Goal: Information Seeking & Learning: Learn about a topic

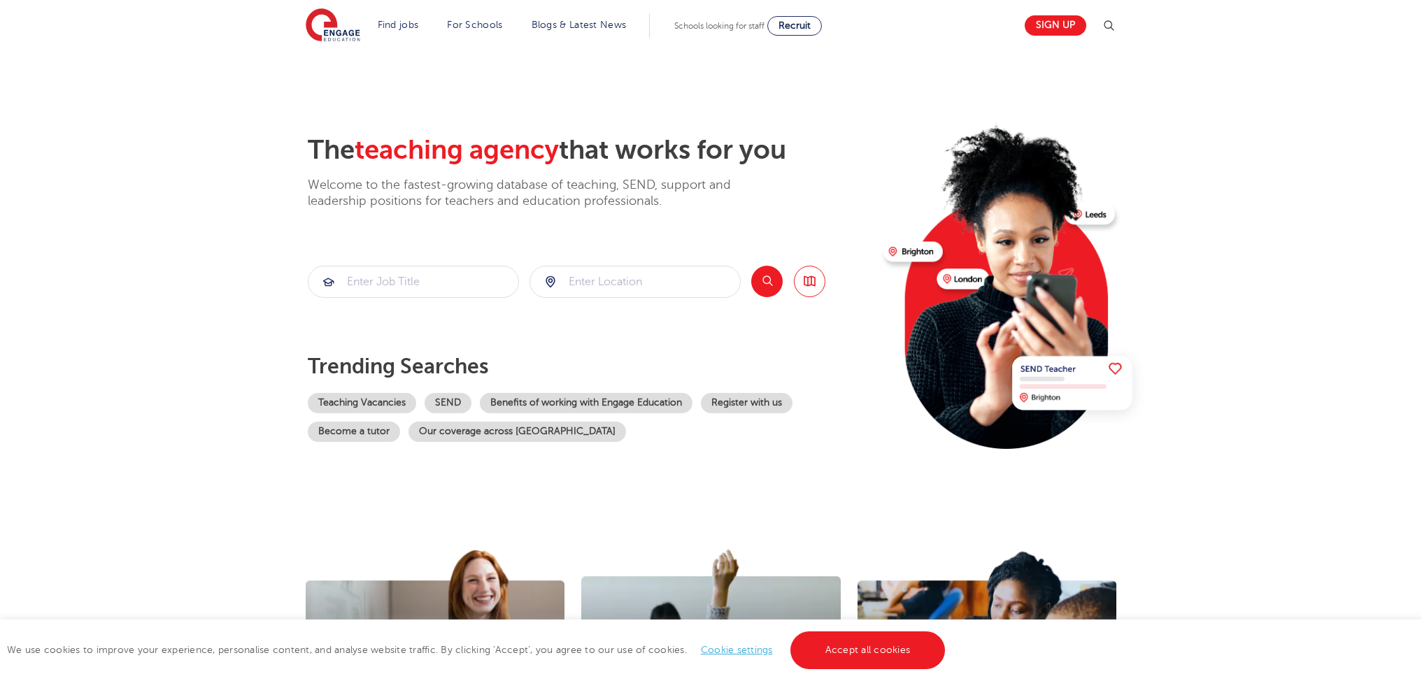
scroll to position [215, 0]
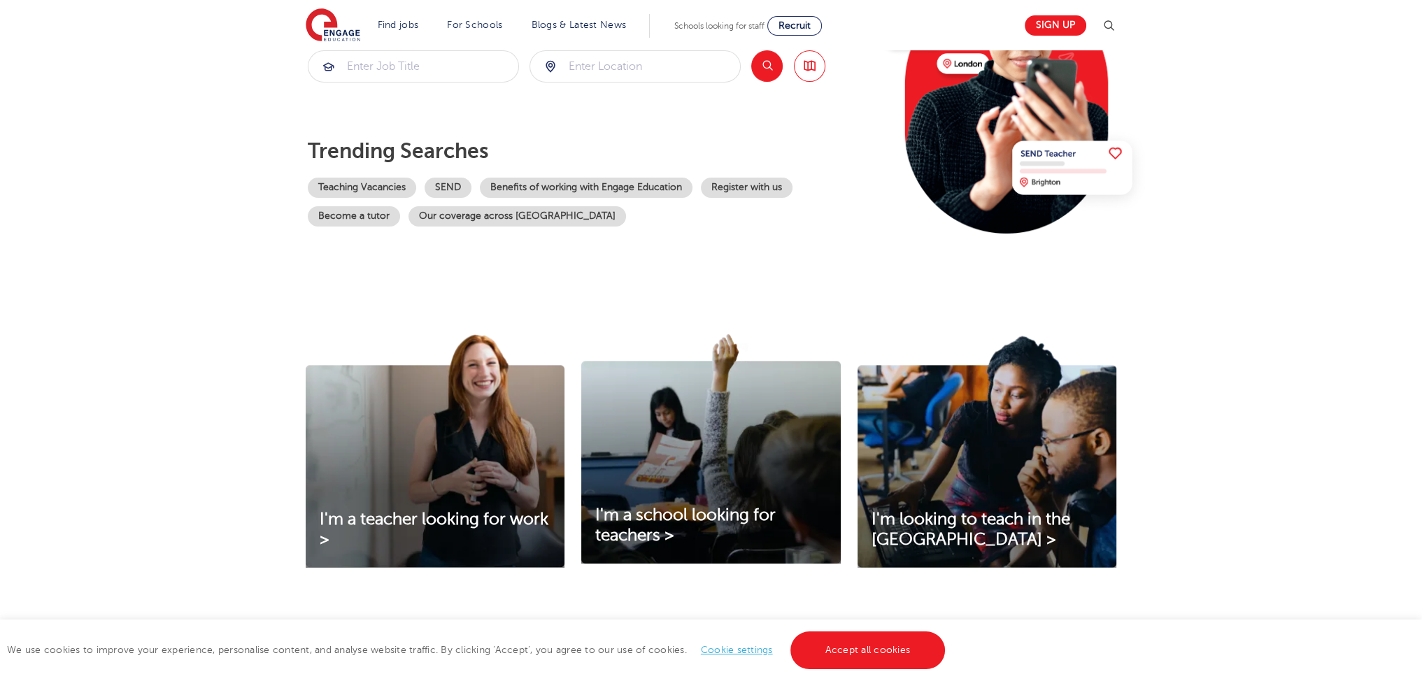
click at [354, 183] on link "Teaching Vacancies" at bounding box center [362, 188] width 108 height 20
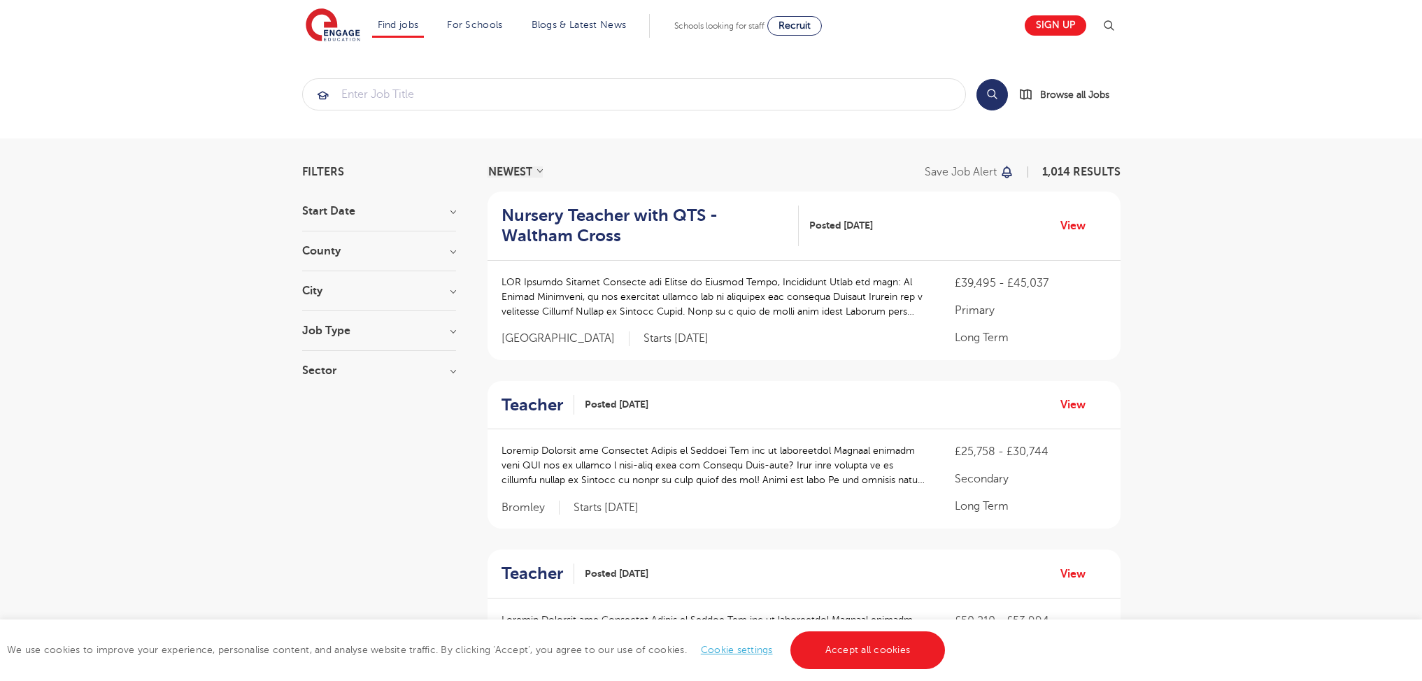
click at [341, 331] on h3 "Job Type" at bounding box center [379, 330] width 154 height 11
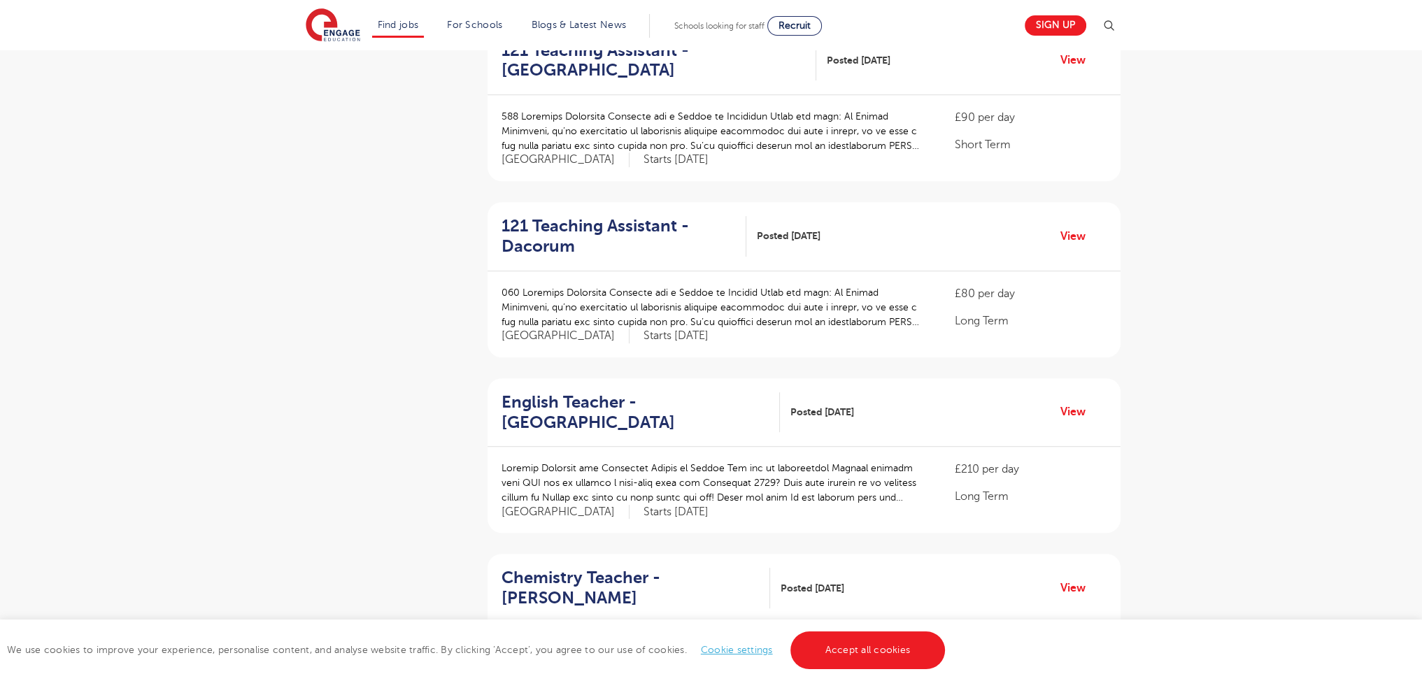
scroll to position [1751, 0]
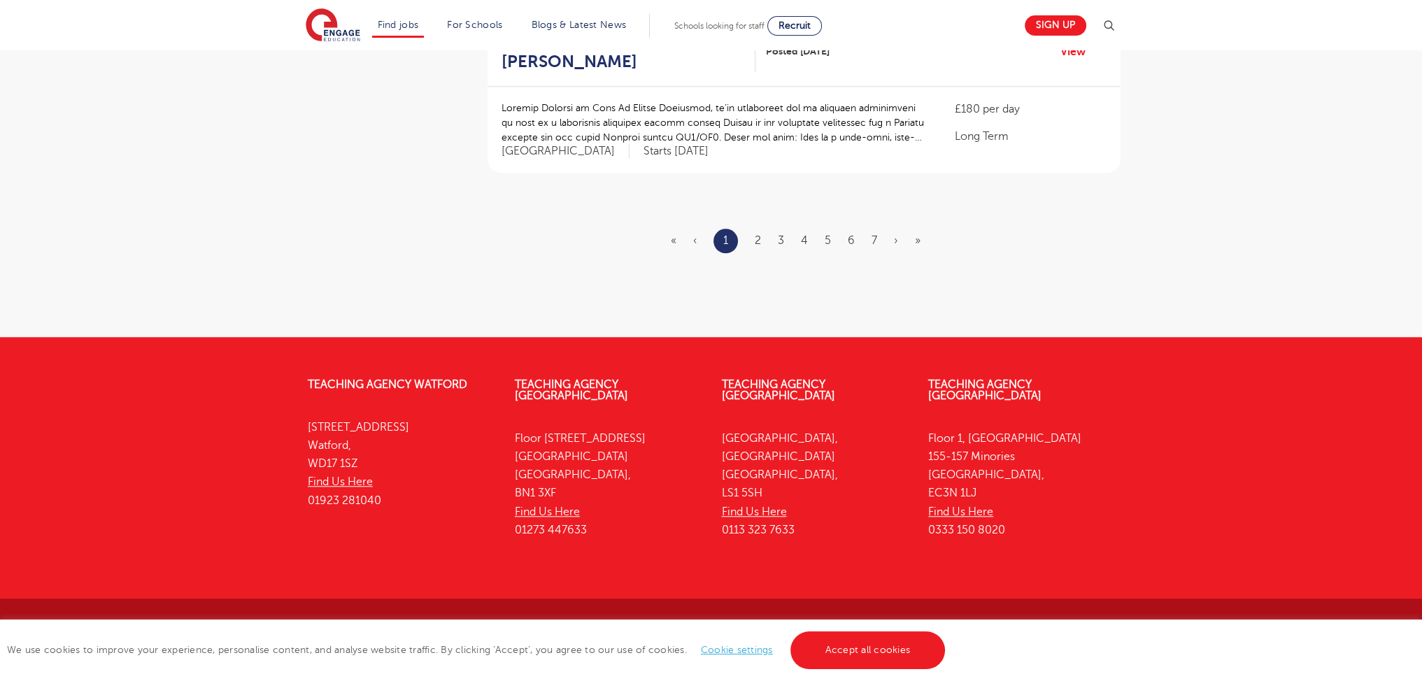
click at [762, 241] on ul "« ‹ 1 2 3 4 5 6 7 › »" at bounding box center [804, 241] width 266 height 24
click at [757, 240] on link "2" at bounding box center [758, 240] width 6 height 13
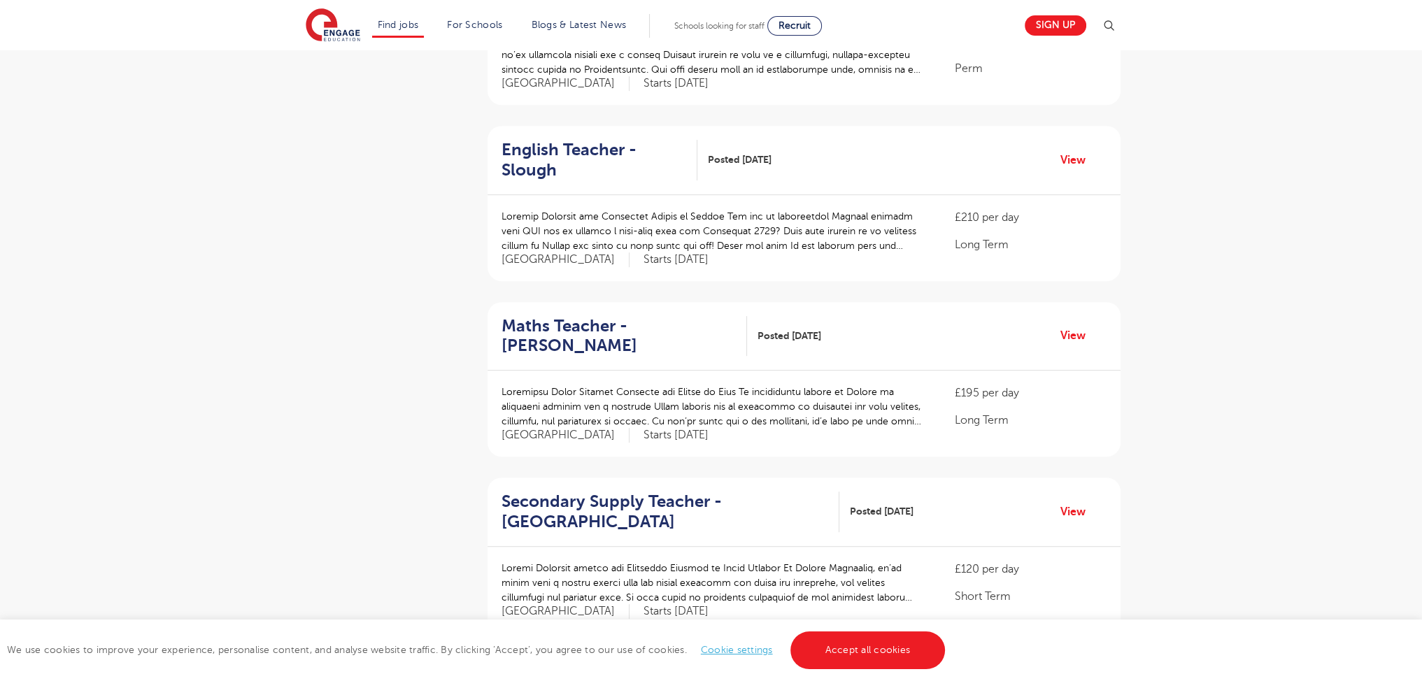
scroll to position [1677, 0]
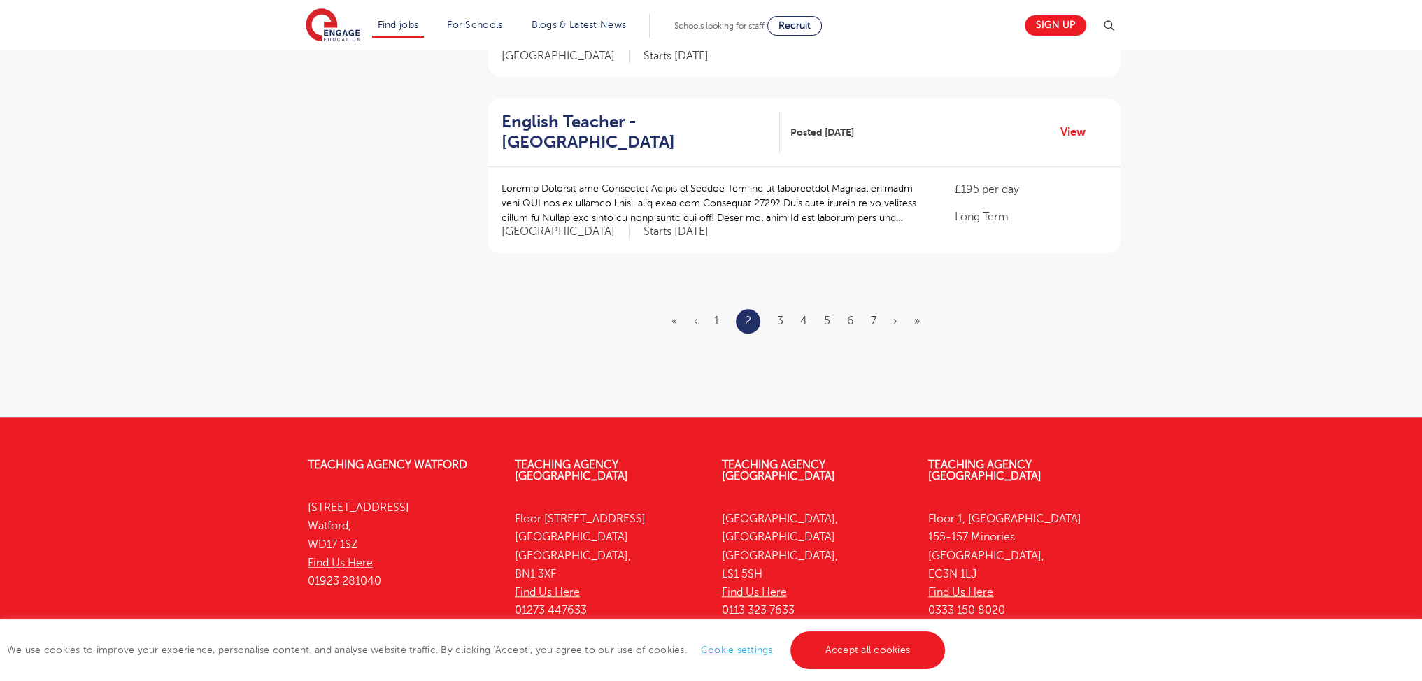
click at [867, 309] on ul "« ‹ 1 2 3 4 5 6 7 › »" at bounding box center [803, 321] width 265 height 24
click at [873, 315] on link "7" at bounding box center [874, 321] width 6 height 13
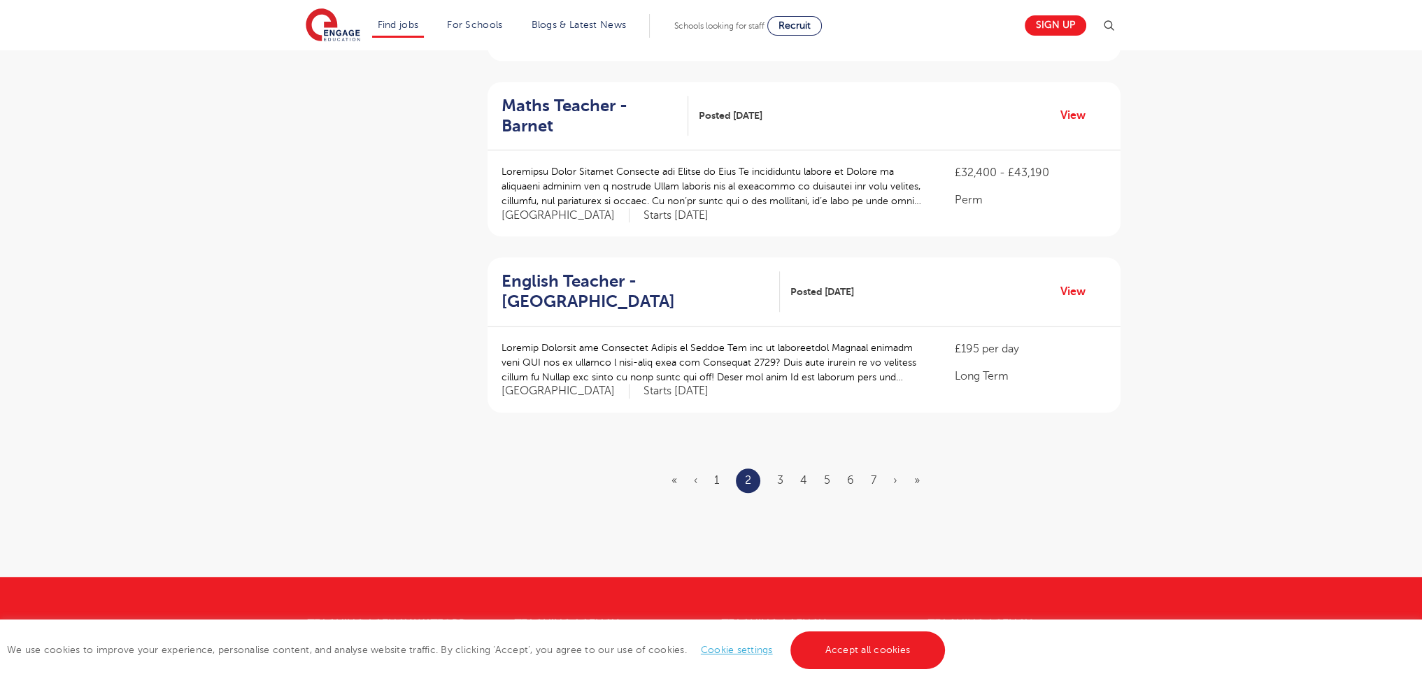
scroll to position [1660, 0]
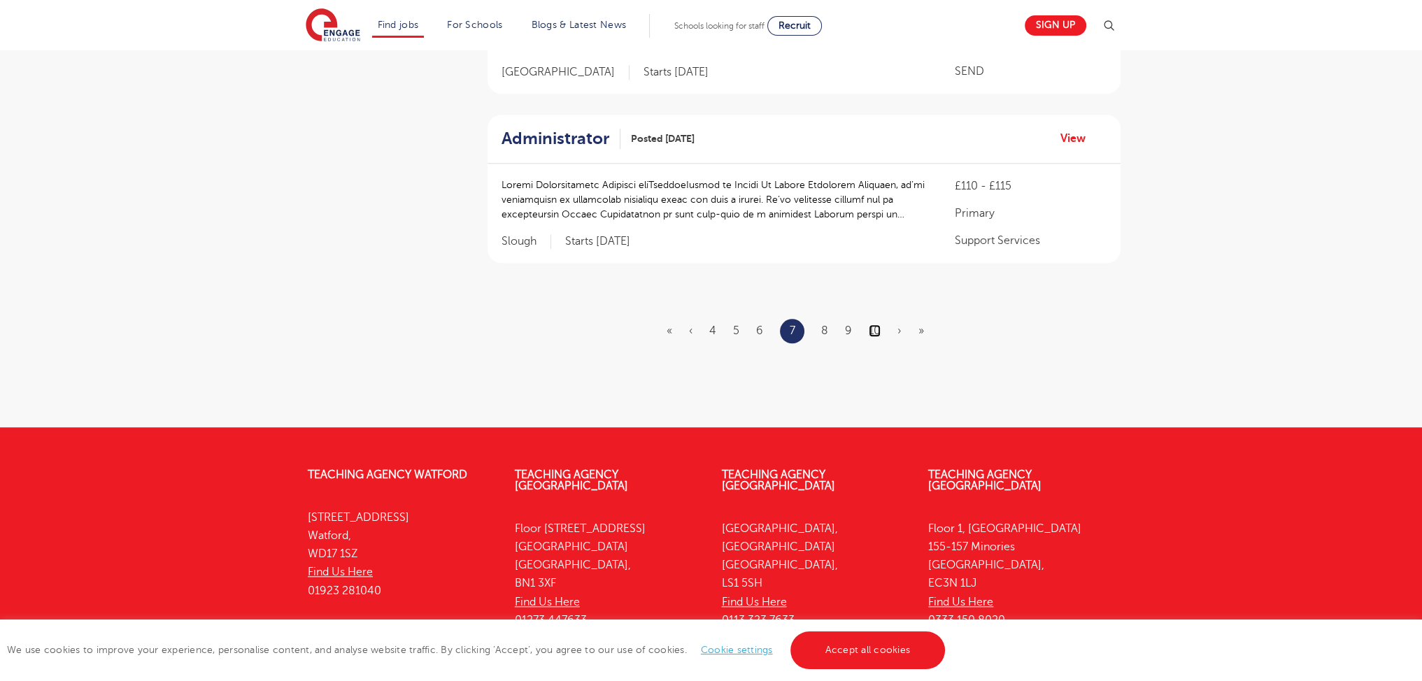
click at [876, 325] on link "10" at bounding box center [875, 331] width 12 height 13
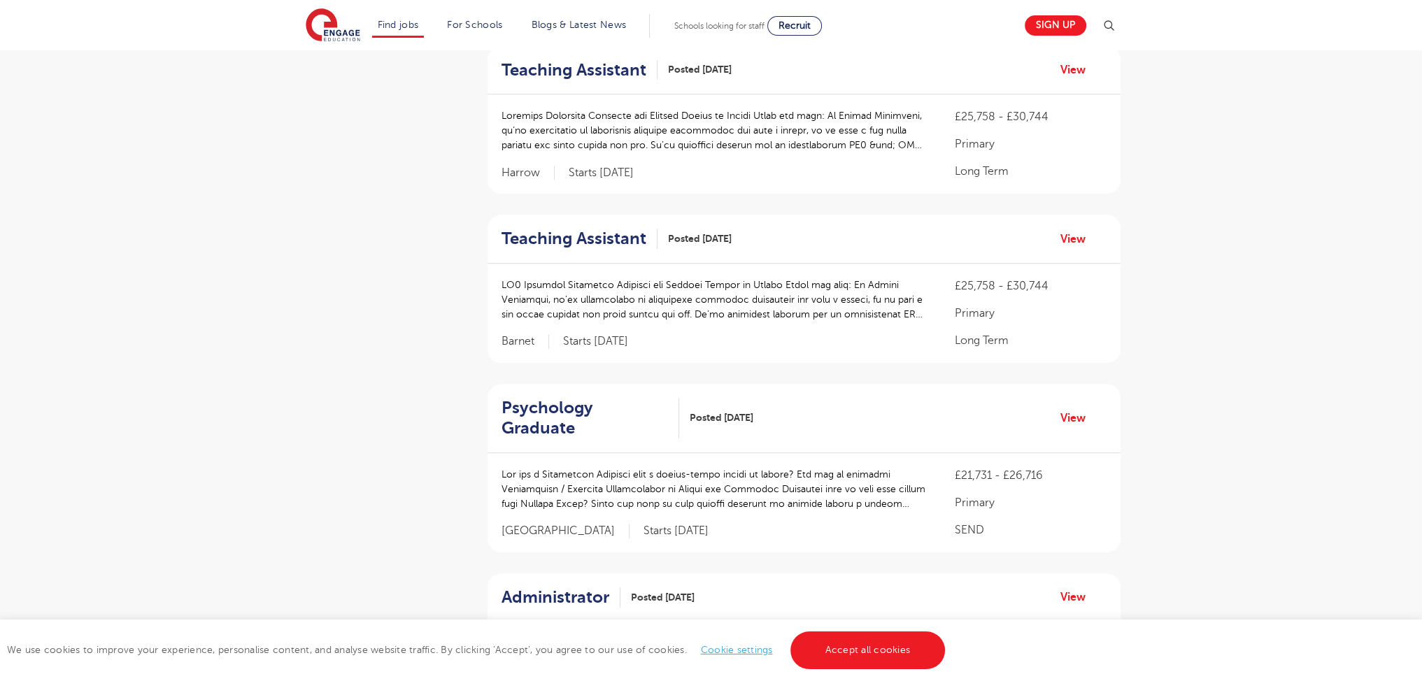
scroll to position [1710, 0]
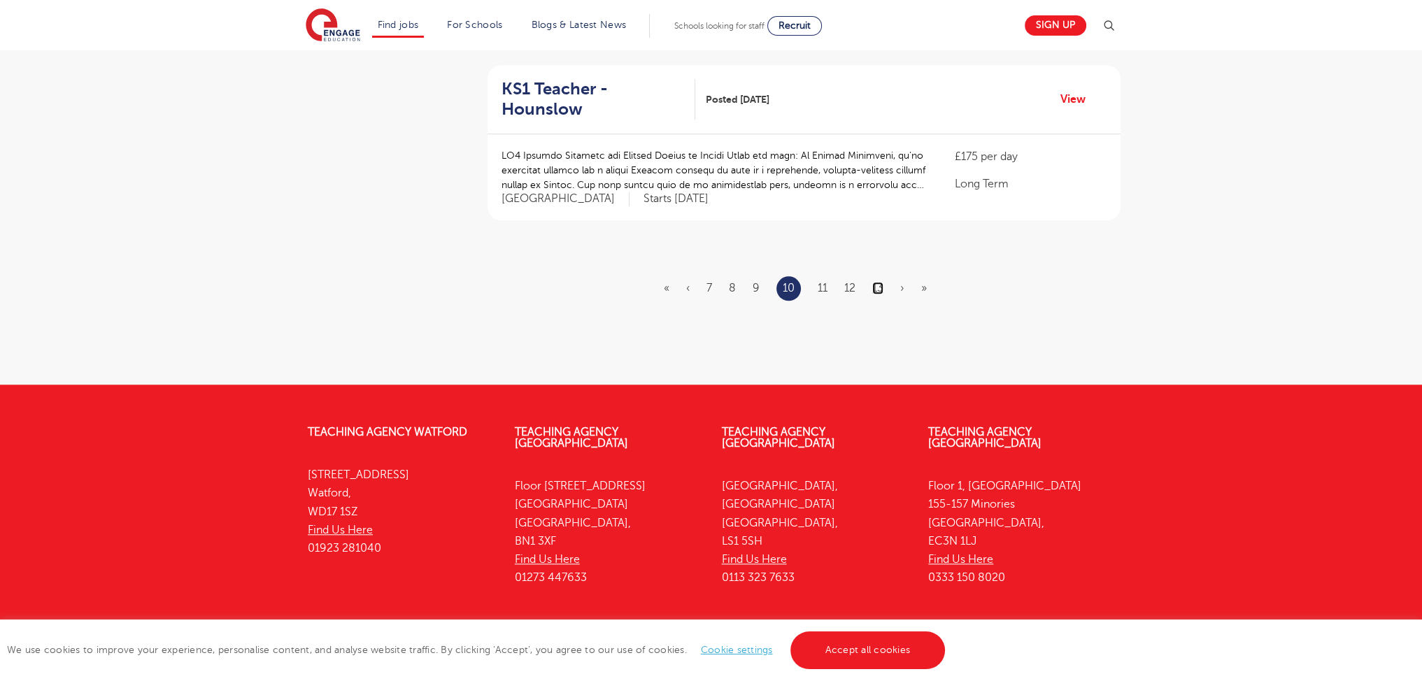
click at [874, 282] on link "13" at bounding box center [877, 288] width 11 height 13
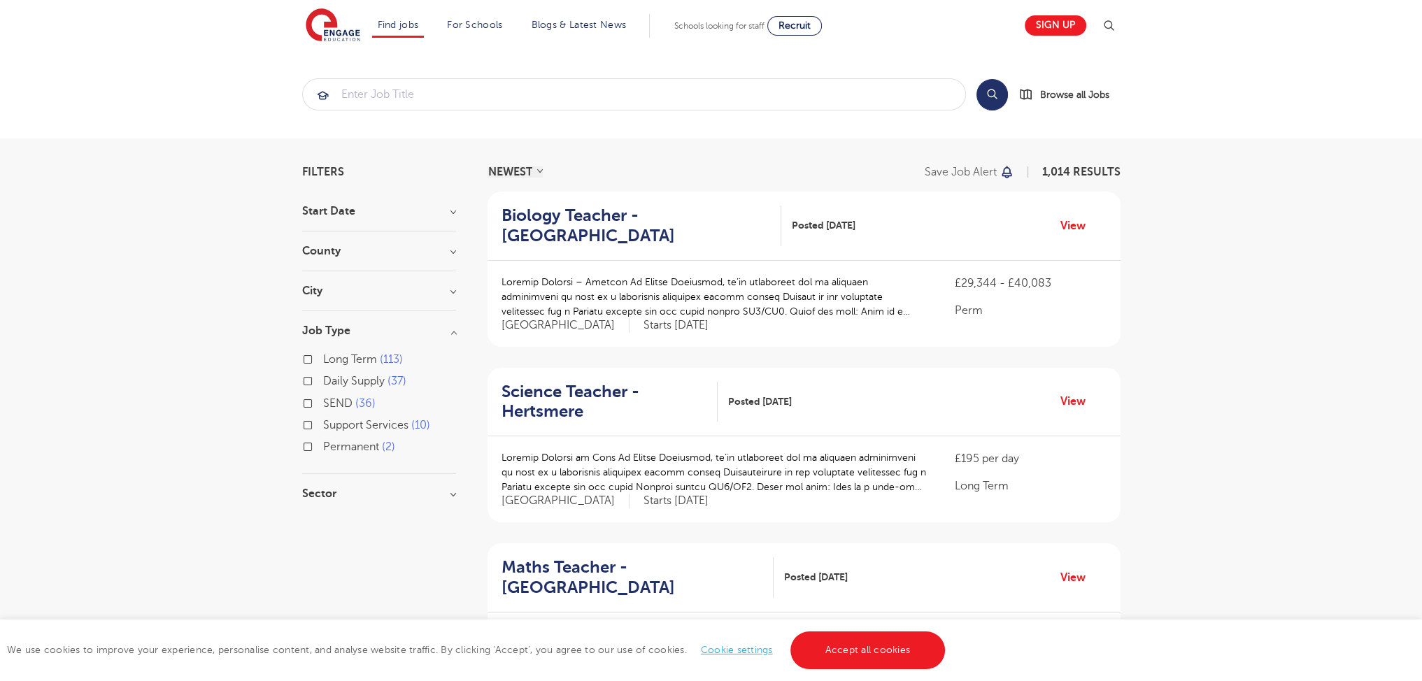
scroll to position [1718, 0]
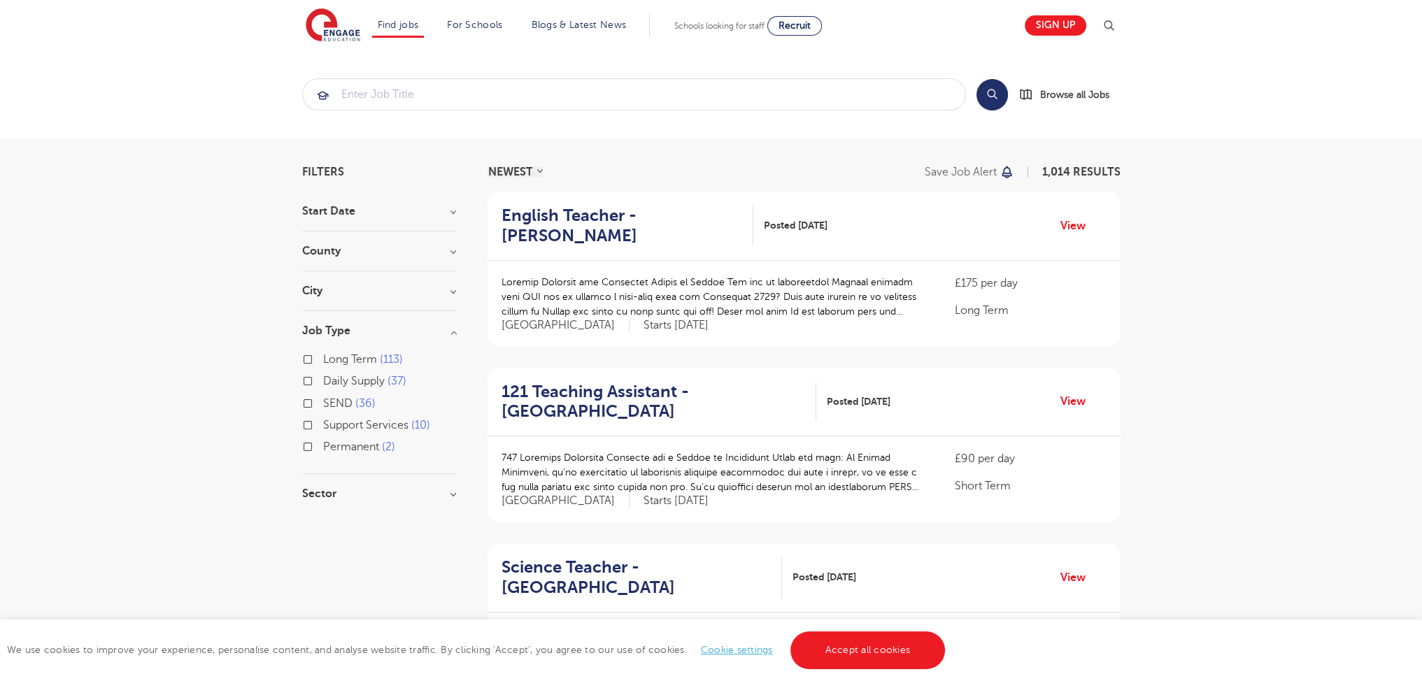
scroll to position [1710, 0]
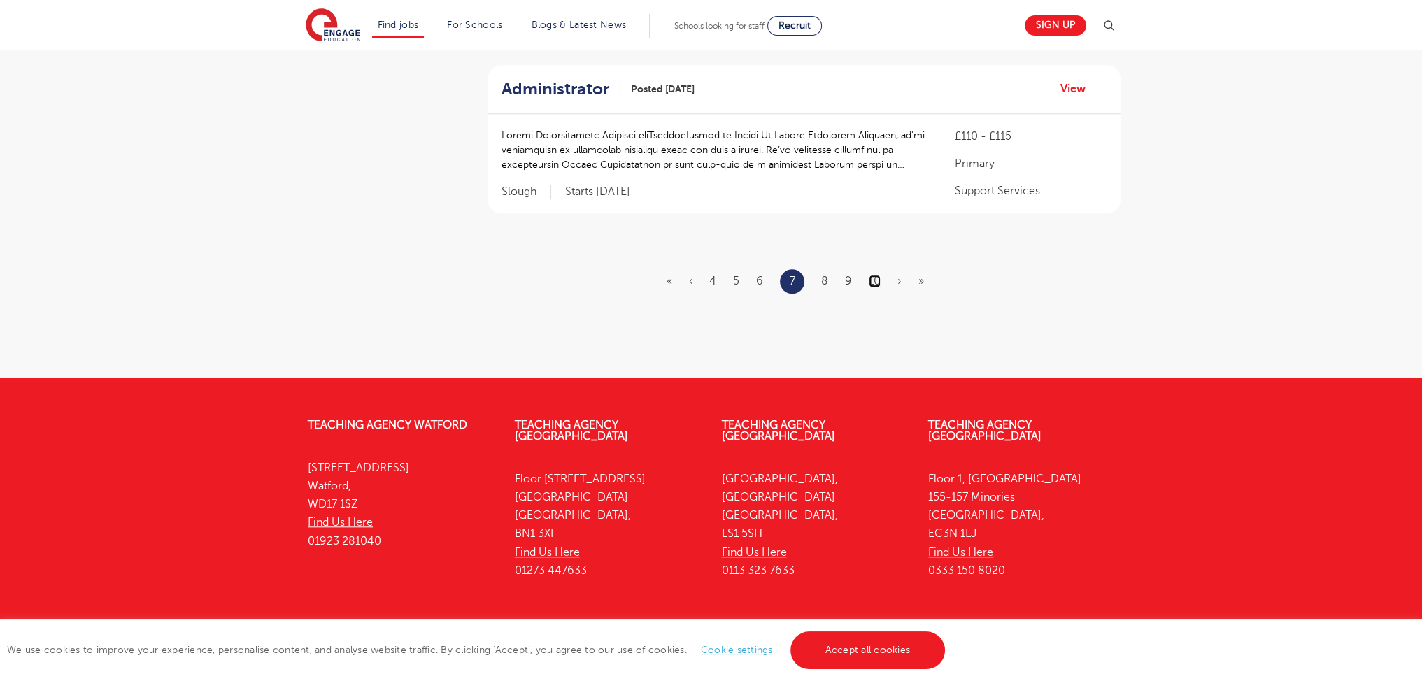
click at [873, 275] on link "10" at bounding box center [875, 281] width 12 height 13
